Goal: Task Accomplishment & Management: Manage account settings

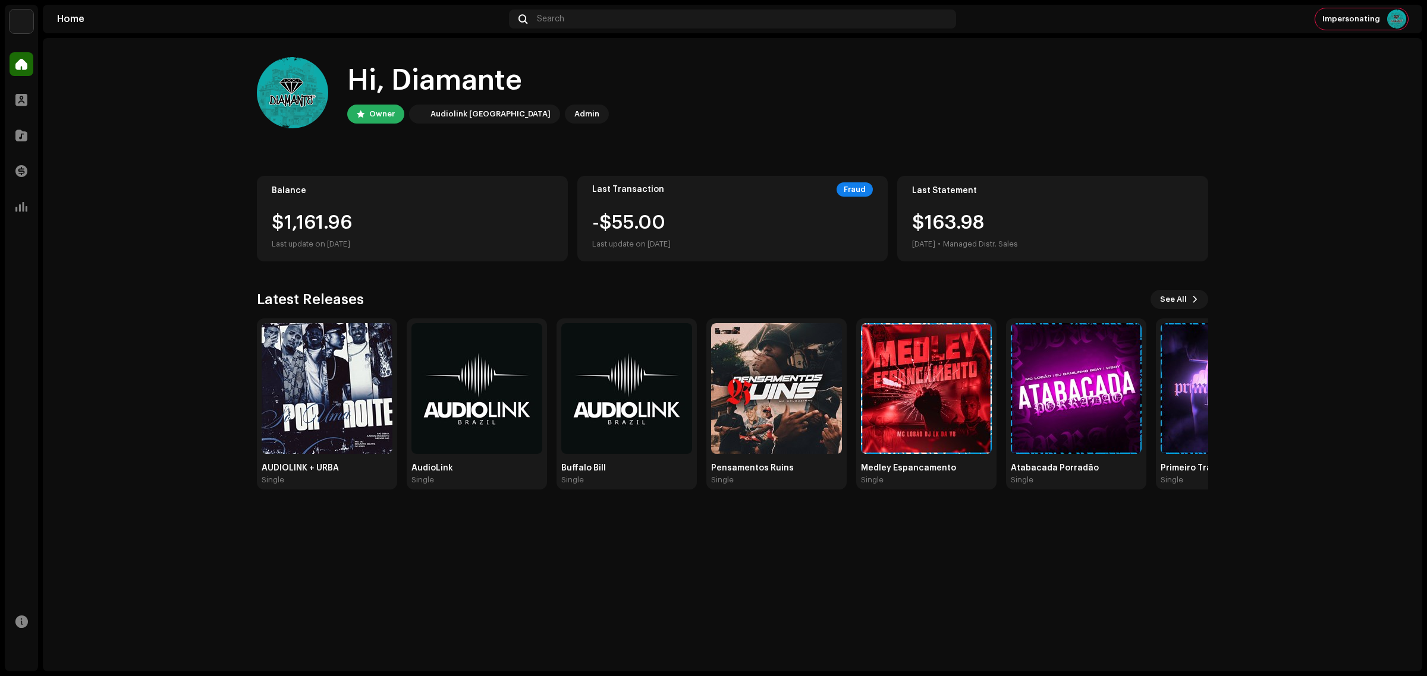
click at [22, 23] on img at bounding box center [22, 22] width 24 height 24
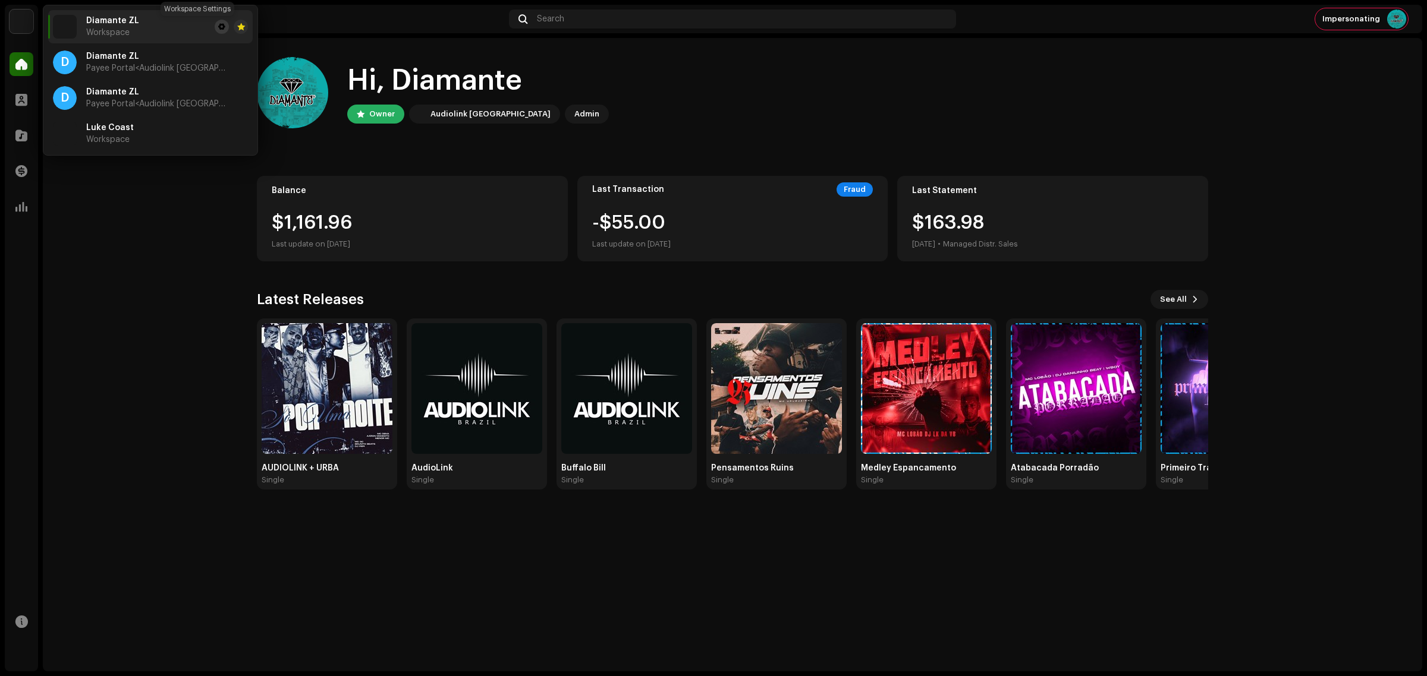
click at [215, 23] on button at bounding box center [222, 27] width 14 height 14
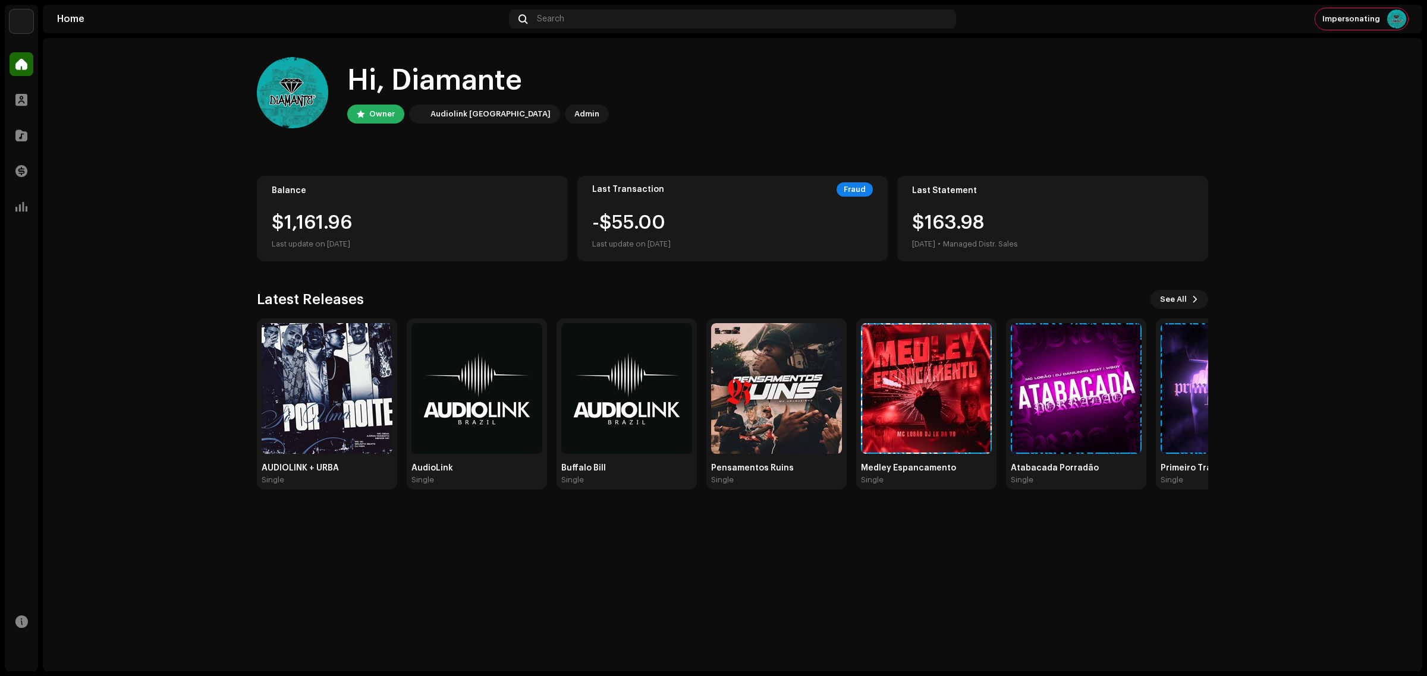
click at [10, 21] on img at bounding box center [22, 22] width 24 height 24
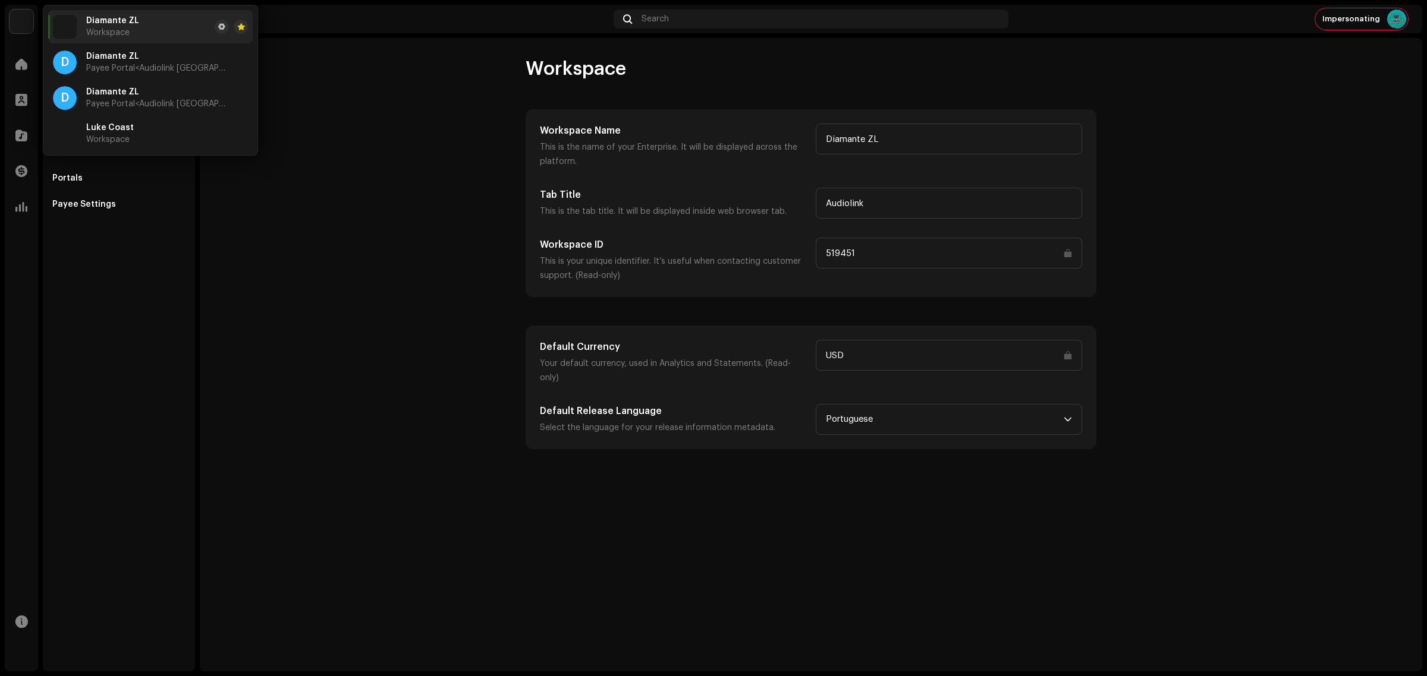
click at [400, 301] on account-workspace "Workspace Workspace Name This is the name of your Enterprise. It will be displa…" at bounding box center [811, 253] width 1222 height 392
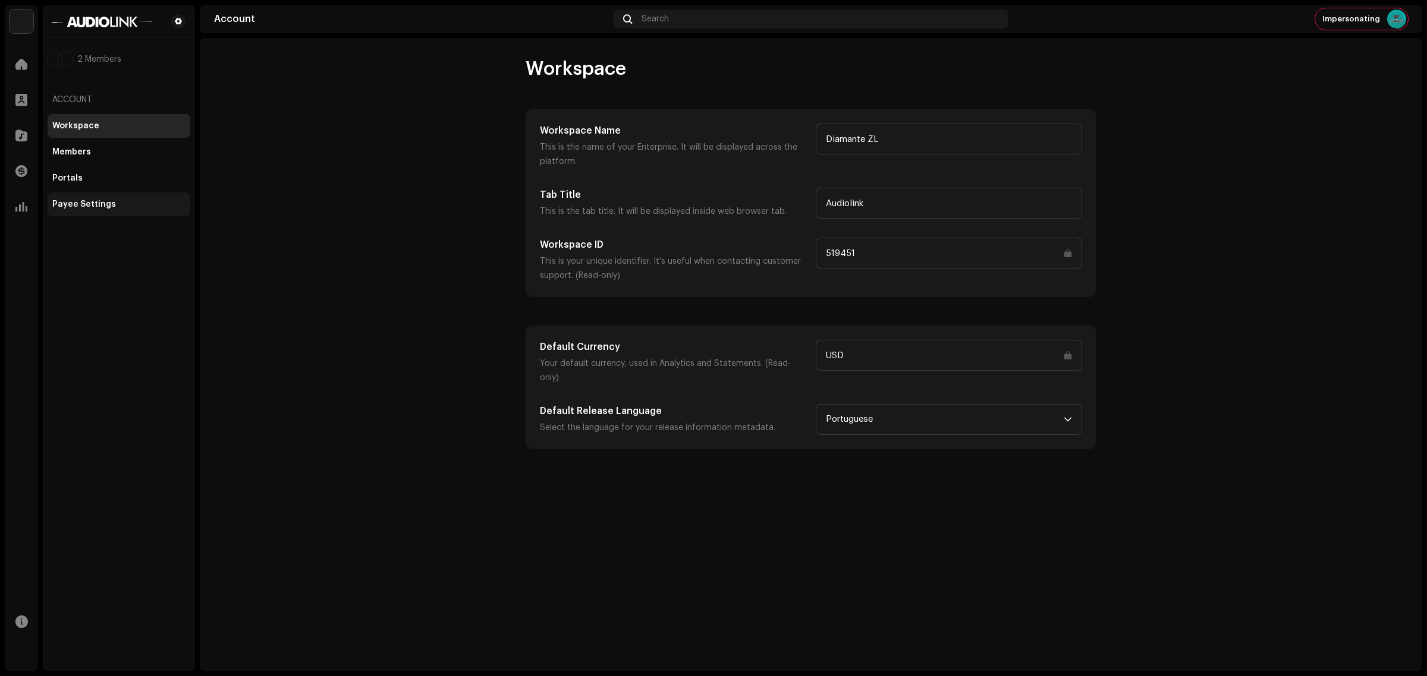
click at [104, 194] on div "Payee Settings" at bounding box center [119, 205] width 143 height 24
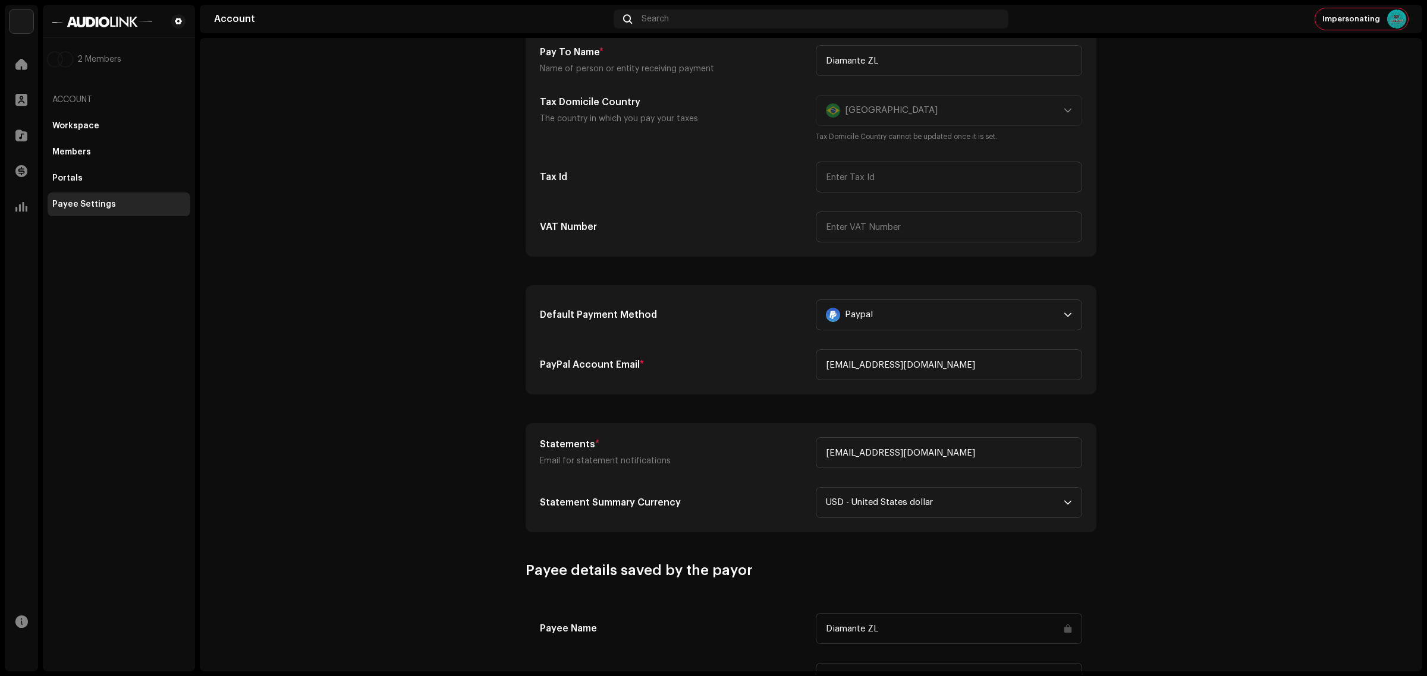
scroll to position [149, 0]
click at [1002, 322] on div "Paypal" at bounding box center [942, 313] width 233 height 30
click at [927, 361] on li "No Payment Method" at bounding box center [949, 370] width 256 height 24
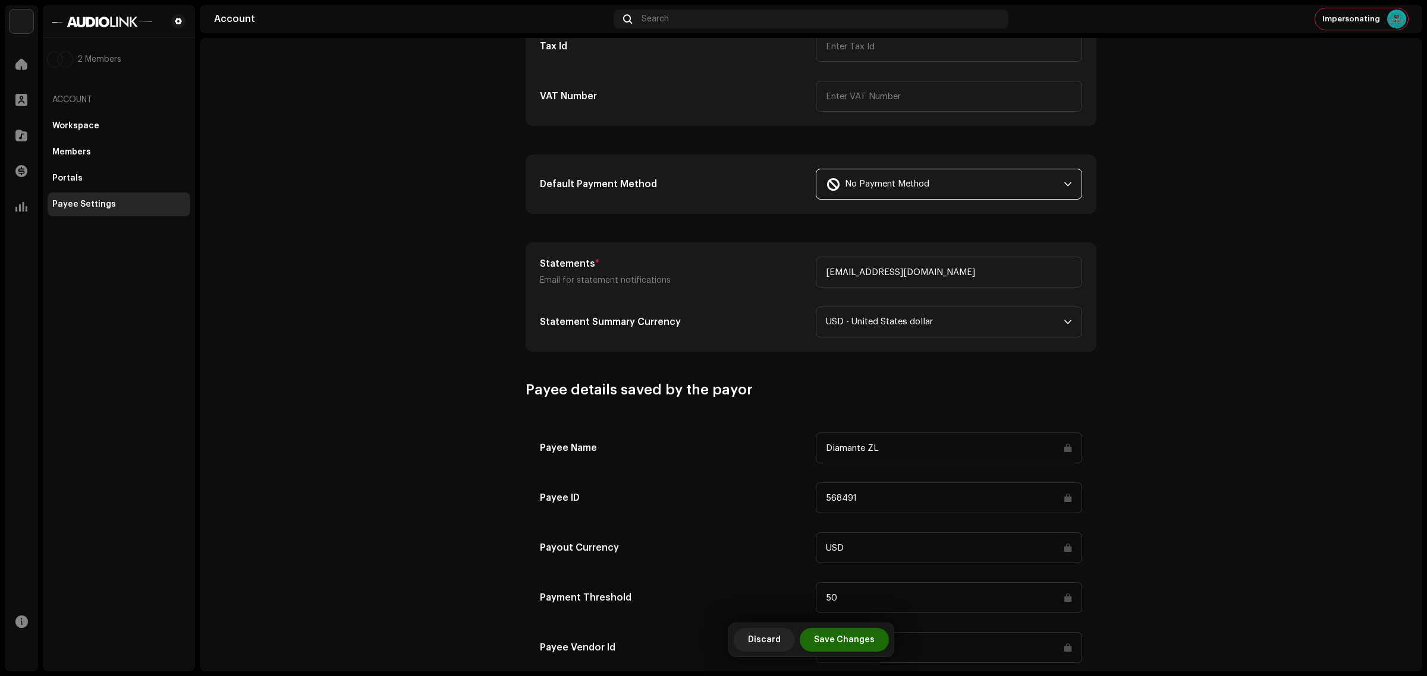
scroll to position [312, 0]
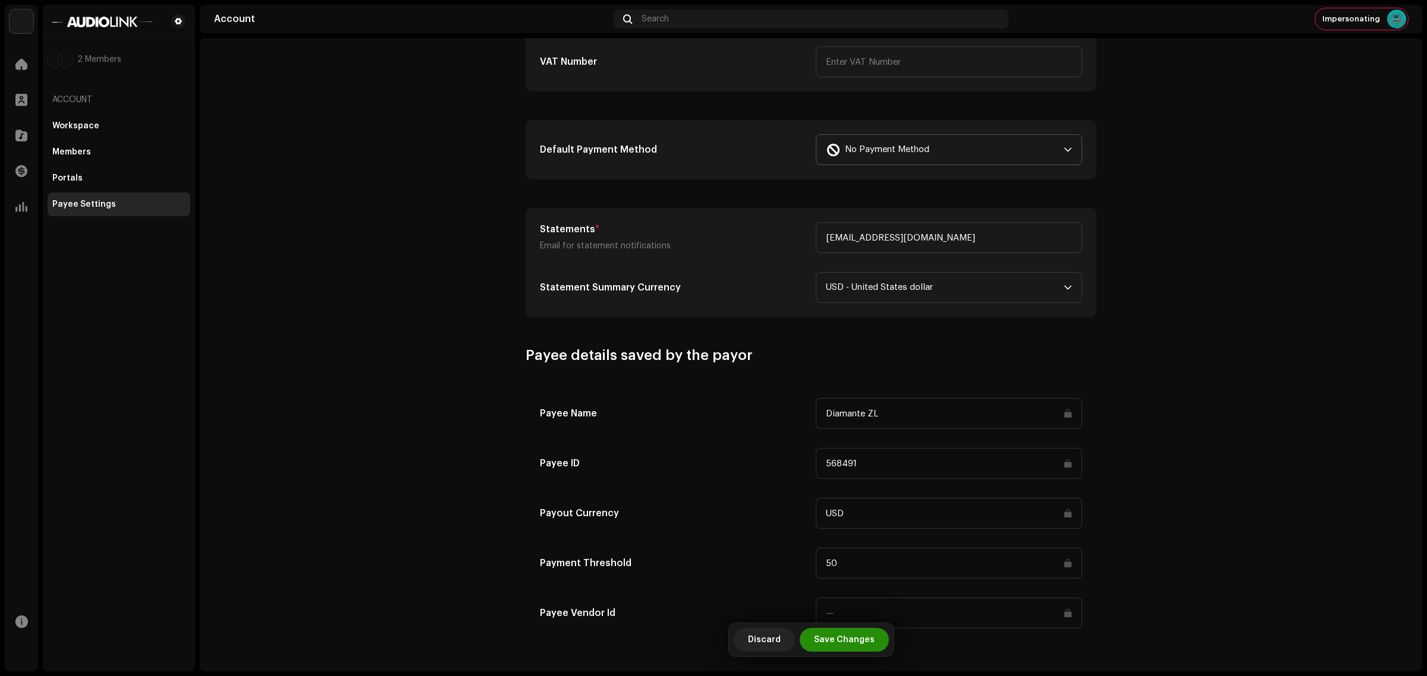
click at [844, 631] on span "Save Changes" at bounding box center [844, 640] width 61 height 24
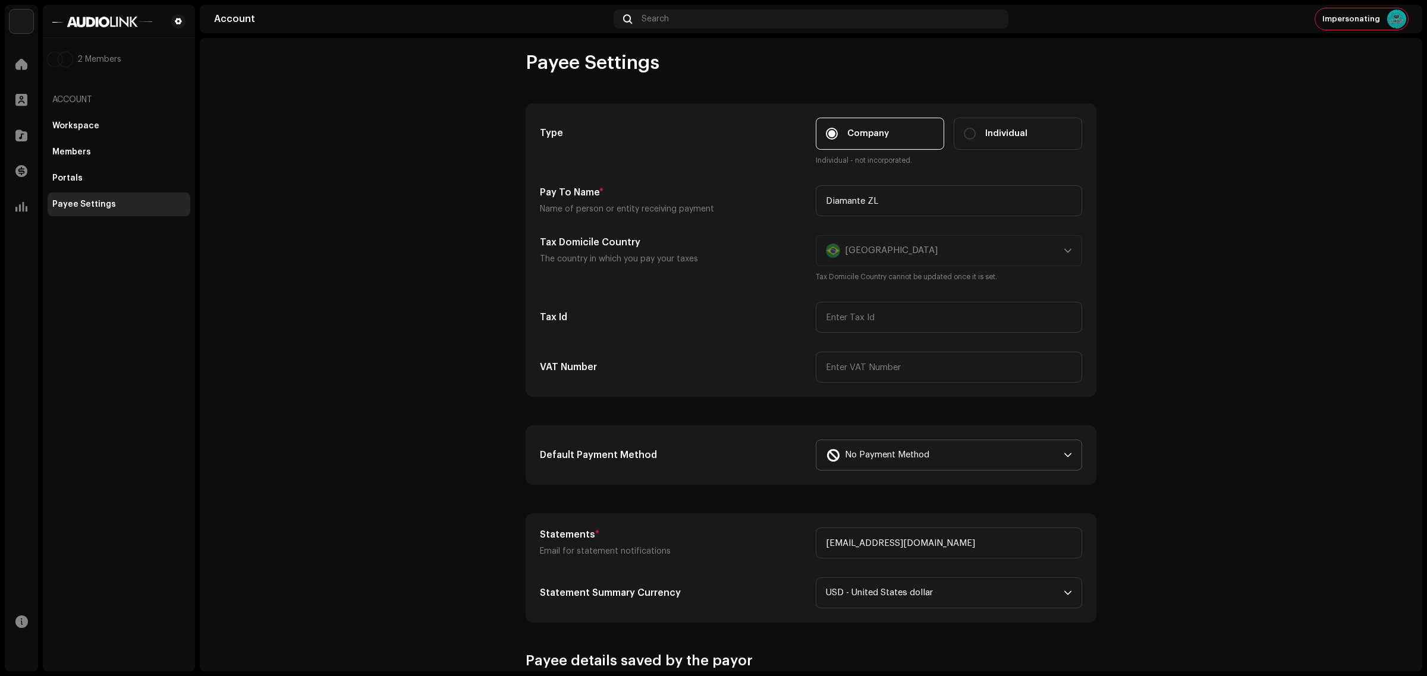
scroll to position [0, 0]
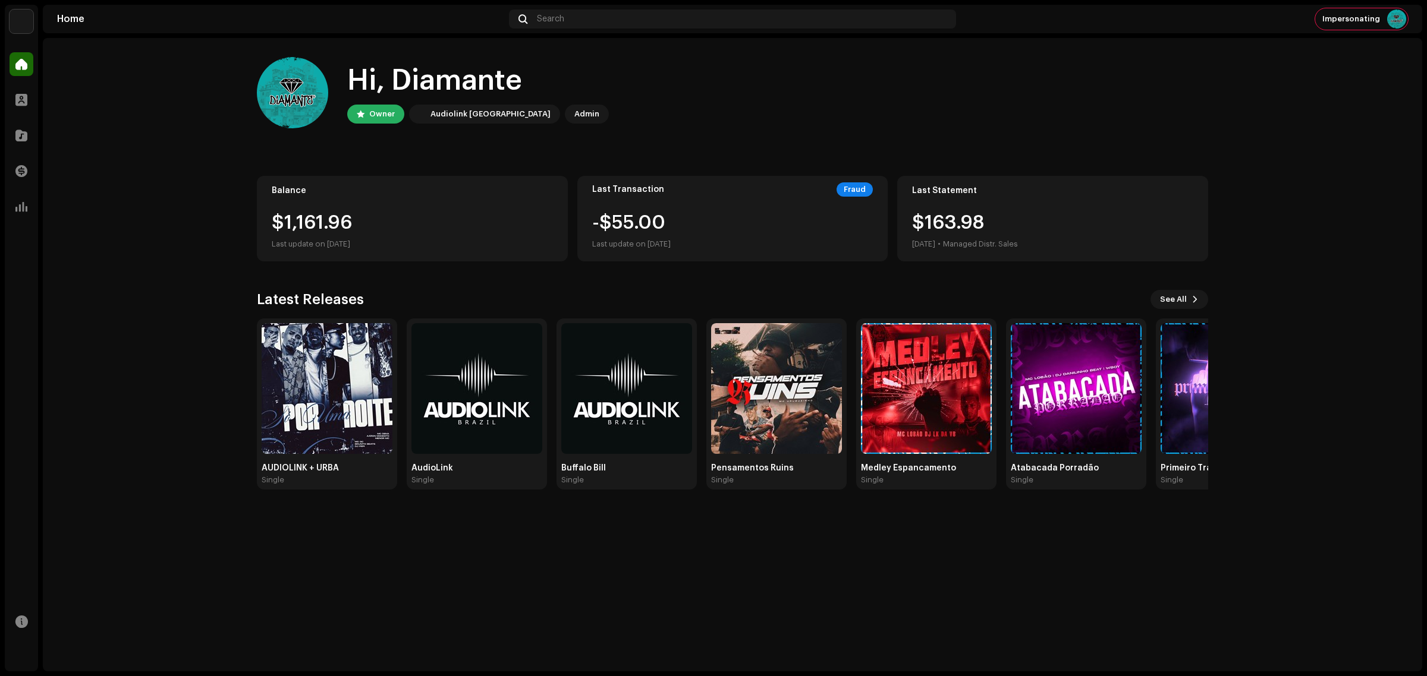
click at [614, 572] on div "Hi, Diamante Owner Audiolink [GEOGRAPHIC_DATA] Admin Balance $1,161.96 Last upd…" at bounding box center [732, 355] width 1379 height 634
click at [1360, 21] on span "Impersonating" at bounding box center [1351, 19] width 58 height 10
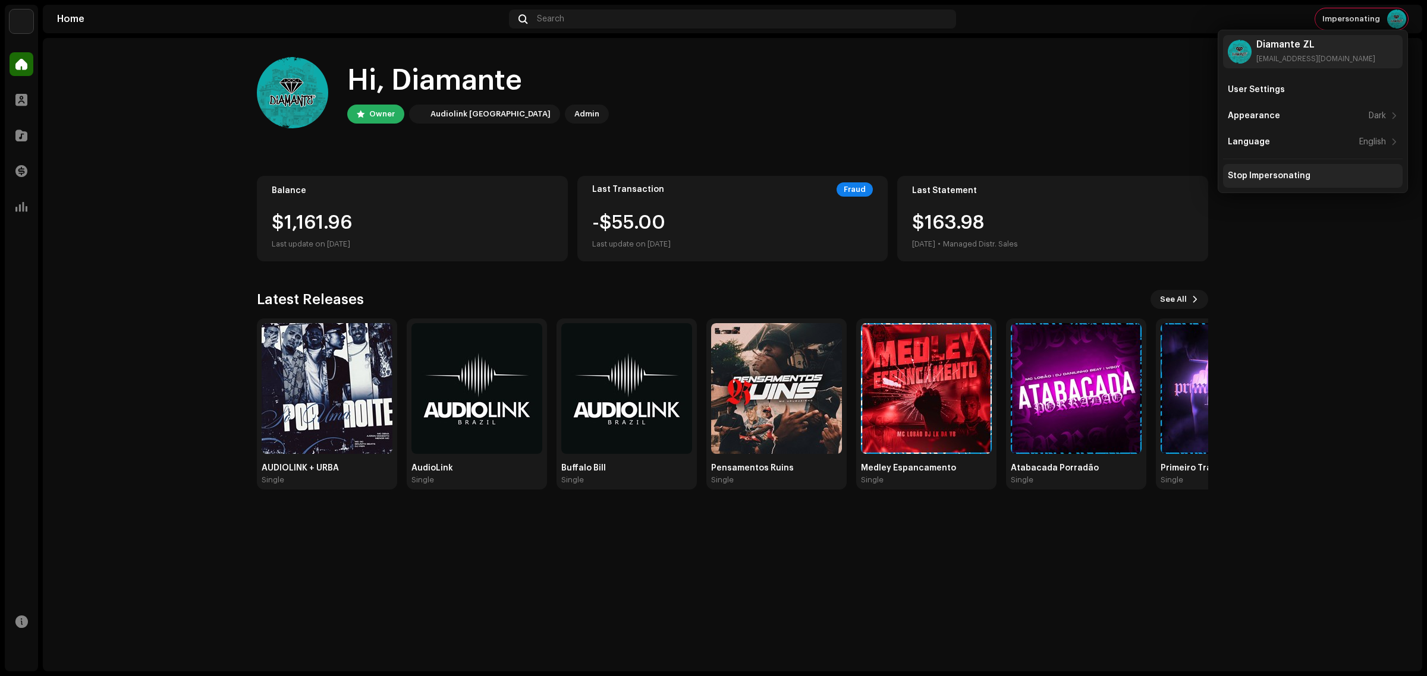
click at [1339, 176] on div "Stop Impersonating" at bounding box center [1312, 176] width 170 height 10
